Goal: Task Accomplishment & Management: Complete application form

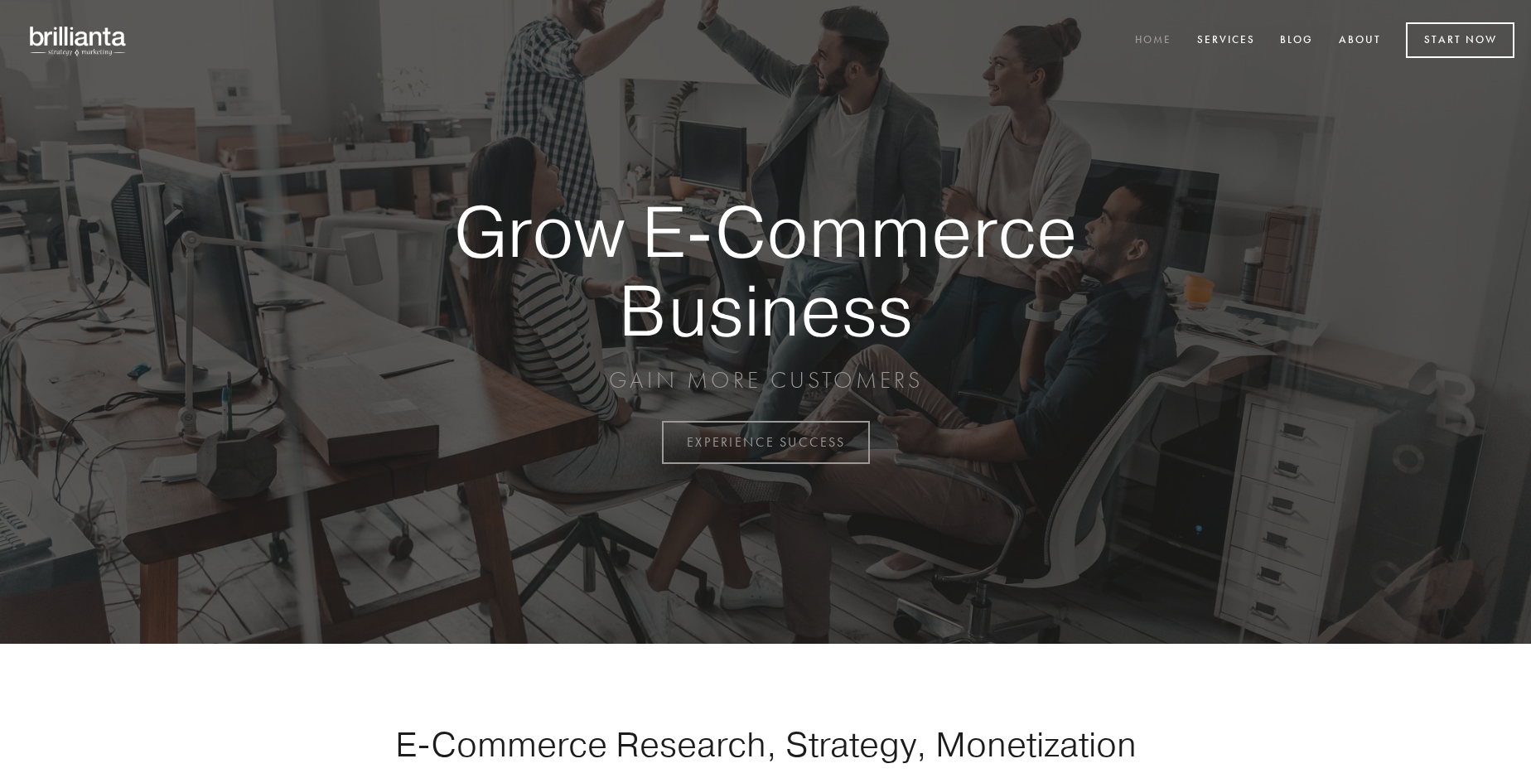
scroll to position [4343, 0]
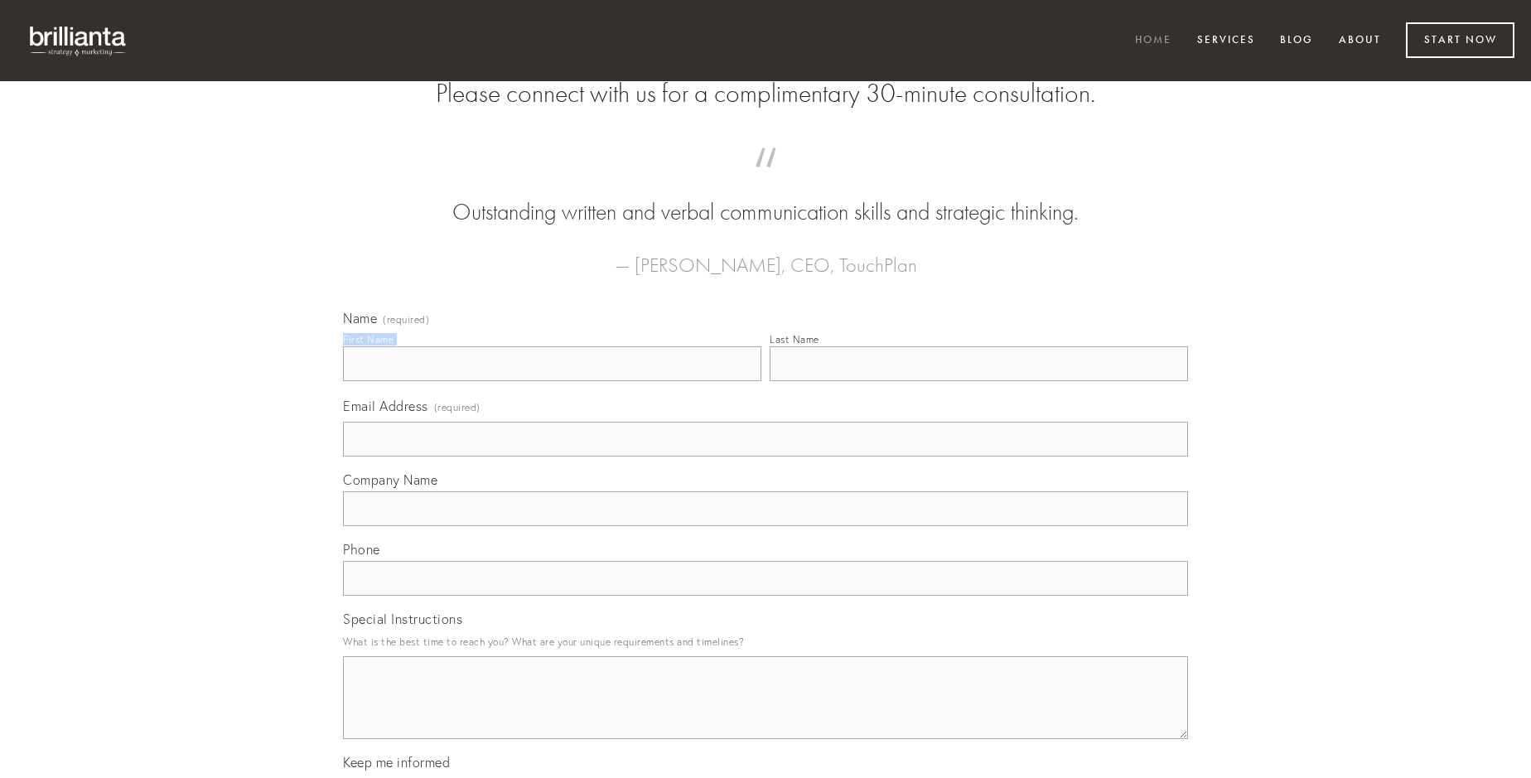
type input "[PERSON_NAME]"
click at [979, 381] on input "Last Name" at bounding box center [979, 363] width 418 height 35
type input "[PERSON_NAME]"
click at [766, 457] on input "Email Address (required)" at bounding box center [765, 439] width 845 height 35
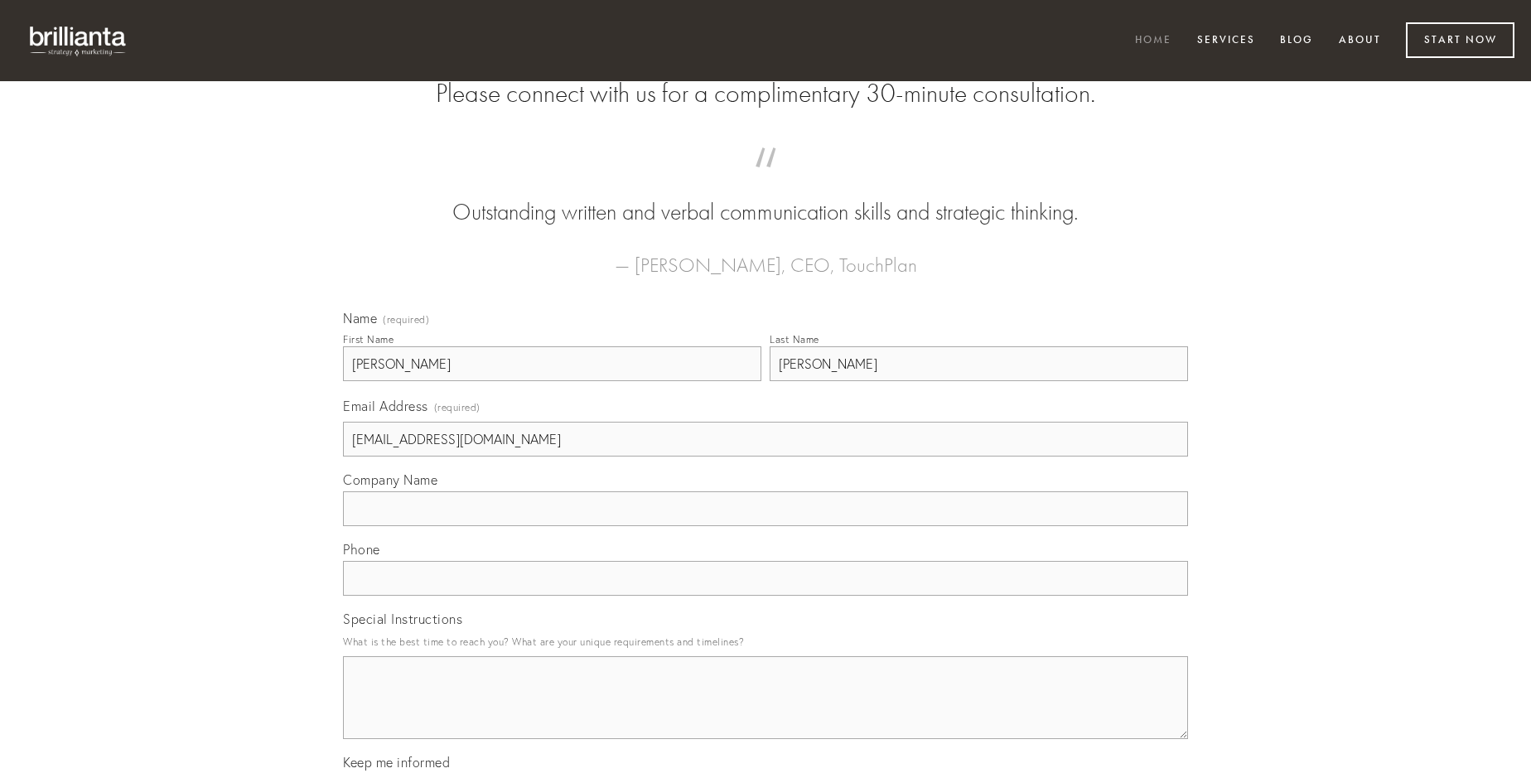
type input "[EMAIL_ADDRESS][DOMAIN_NAME]"
click at [766, 526] on input "Company Name" at bounding box center [765, 508] width 845 height 35
type input "defungo"
click at [766, 596] on input "text" at bounding box center [765, 578] width 845 height 35
click at [766, 713] on textarea "Special Instructions" at bounding box center [765, 697] width 845 height 83
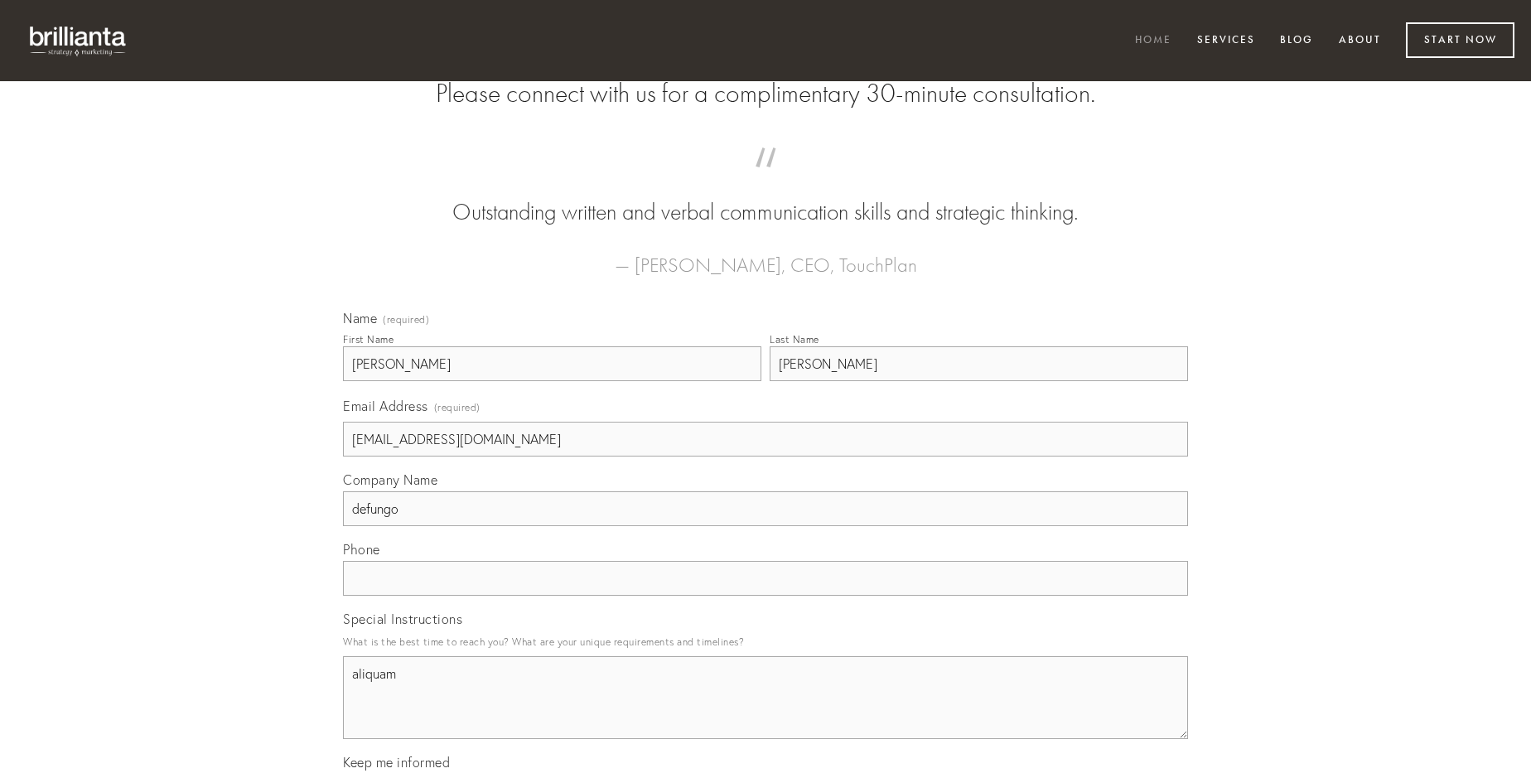
type textarea "aliquam"
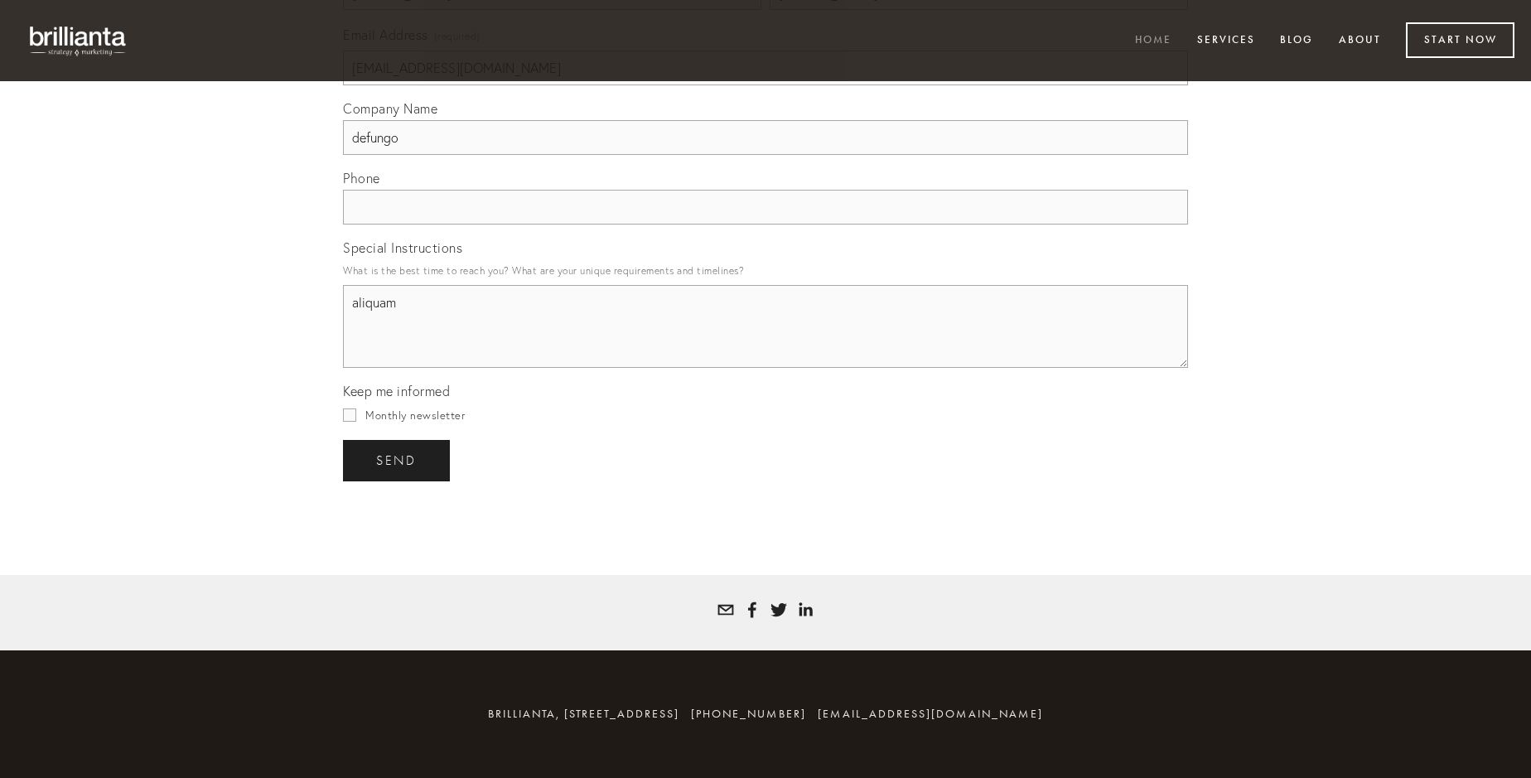
click at [398, 460] on span "send" at bounding box center [396, 460] width 41 height 15
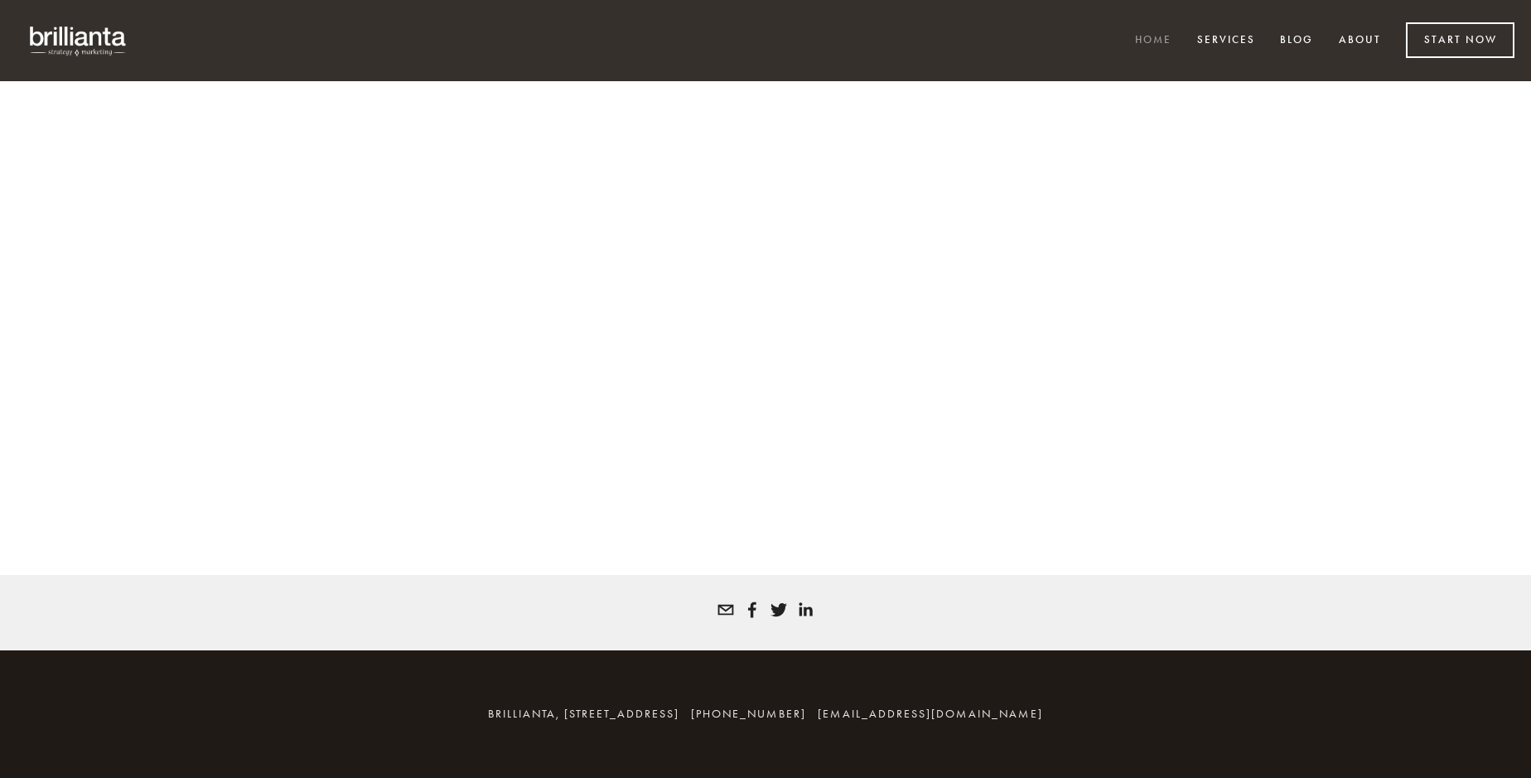
scroll to position [4321, 0]
